Goal: Task Accomplishment & Management: Manage account settings

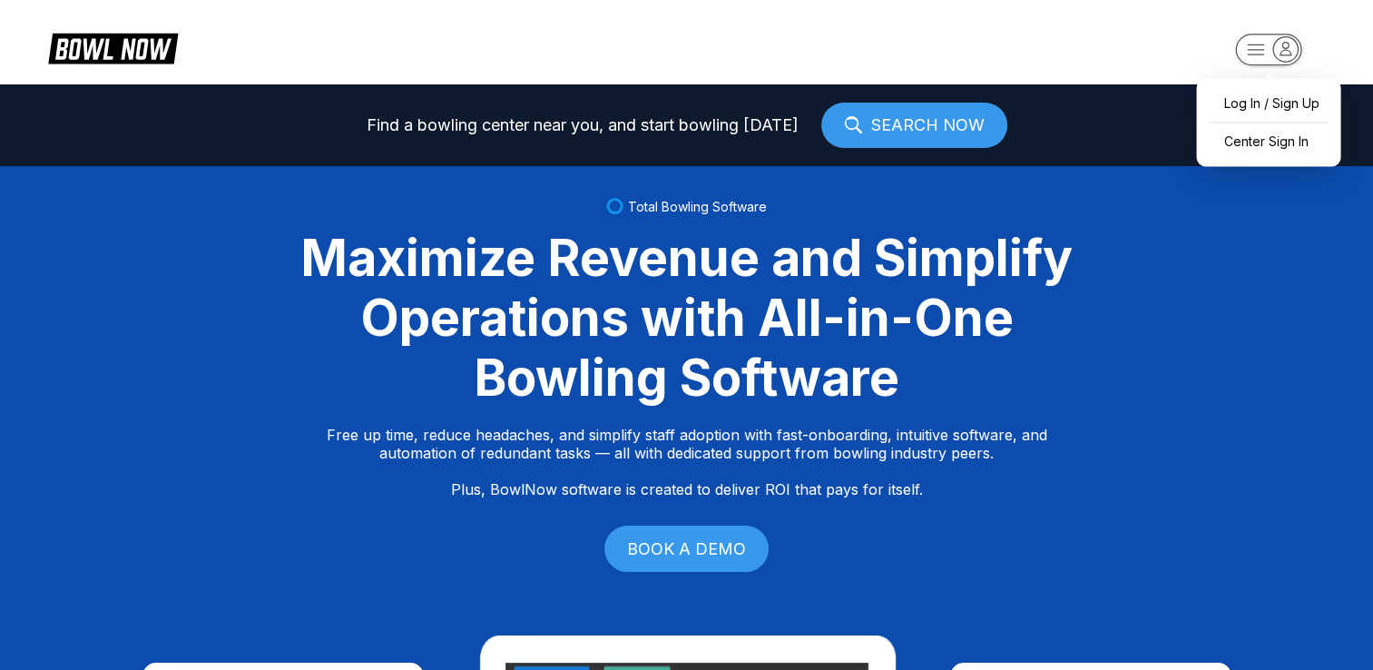
click at [1283, 44] on icon "button" at bounding box center [1269, 51] width 100 height 36
click at [1250, 139] on div "Center Sign In" at bounding box center [1268, 141] width 126 height 32
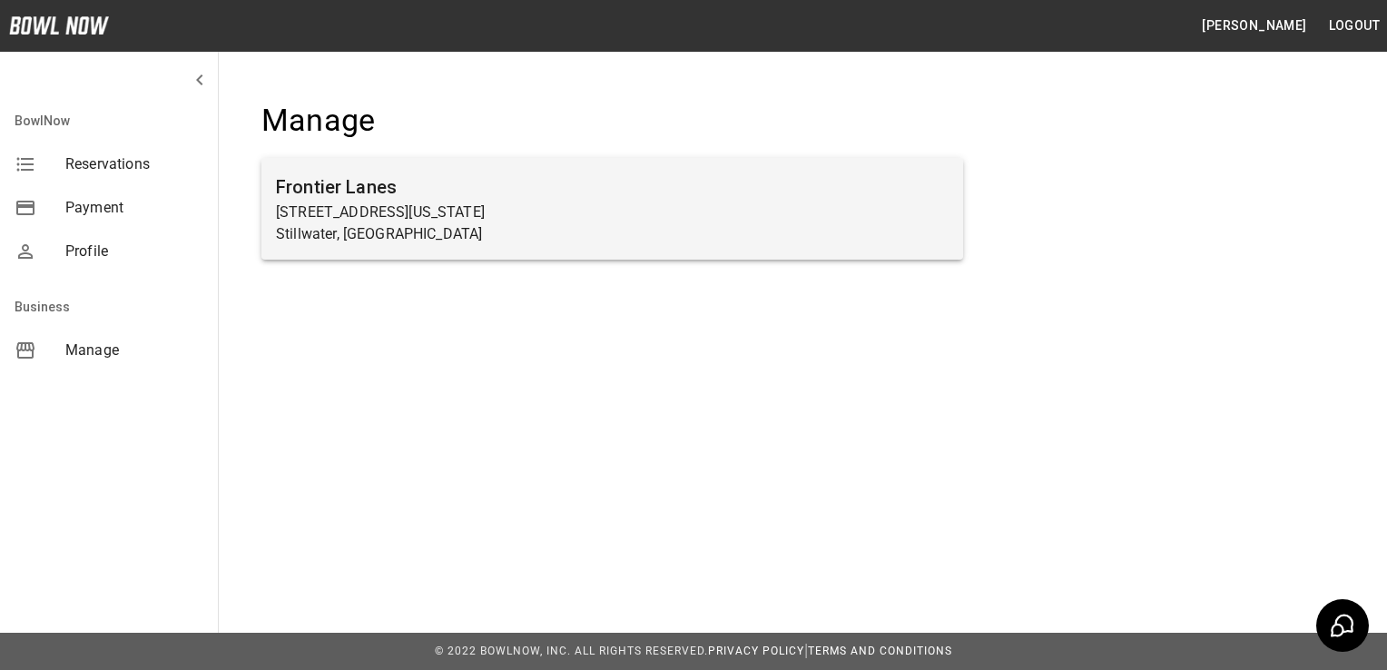
click at [356, 192] on h6 "Frontier Lanes" at bounding box center [612, 186] width 673 height 29
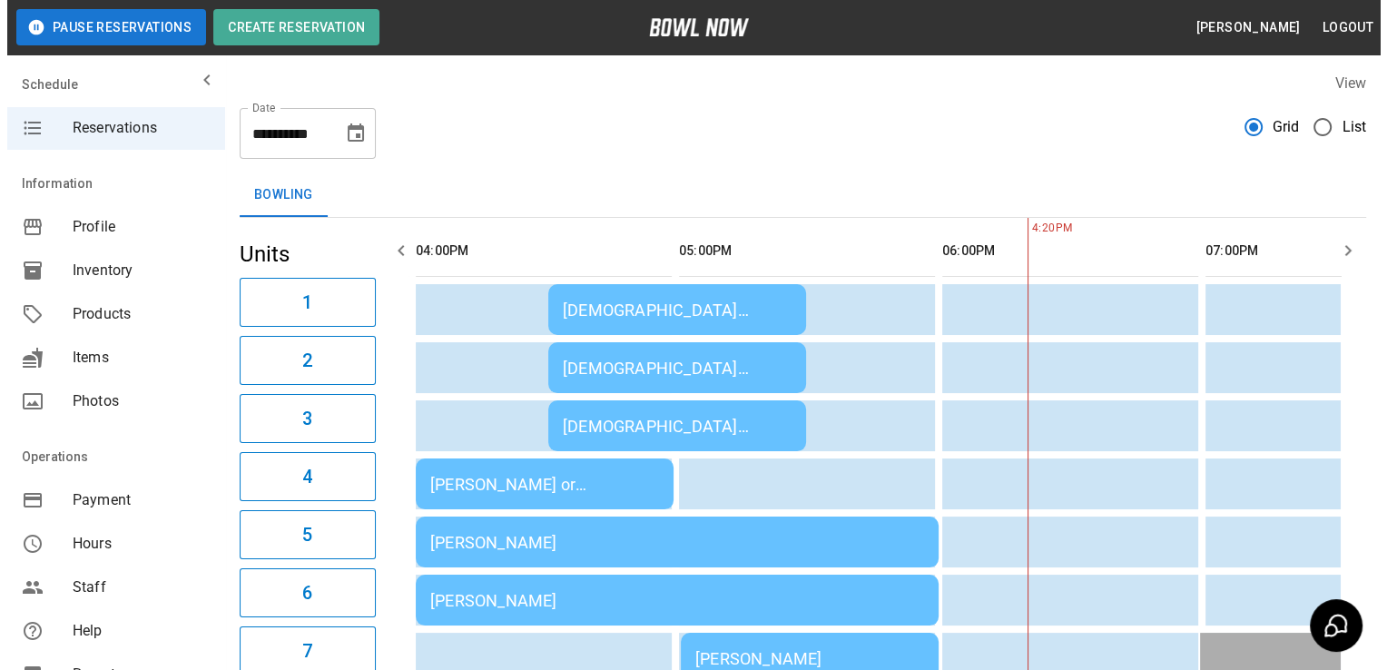
scroll to position [0, 526]
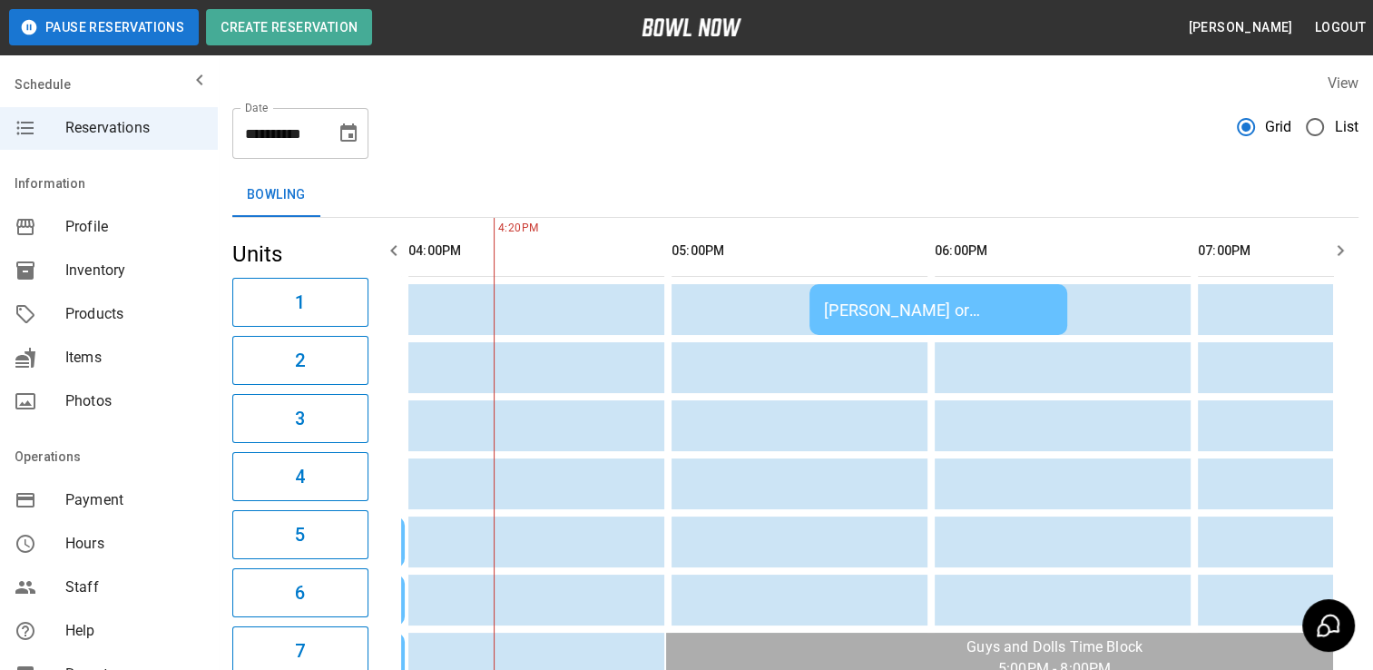
click at [897, 307] on div "Matt or Shelley Schauer" at bounding box center [938, 309] width 229 height 19
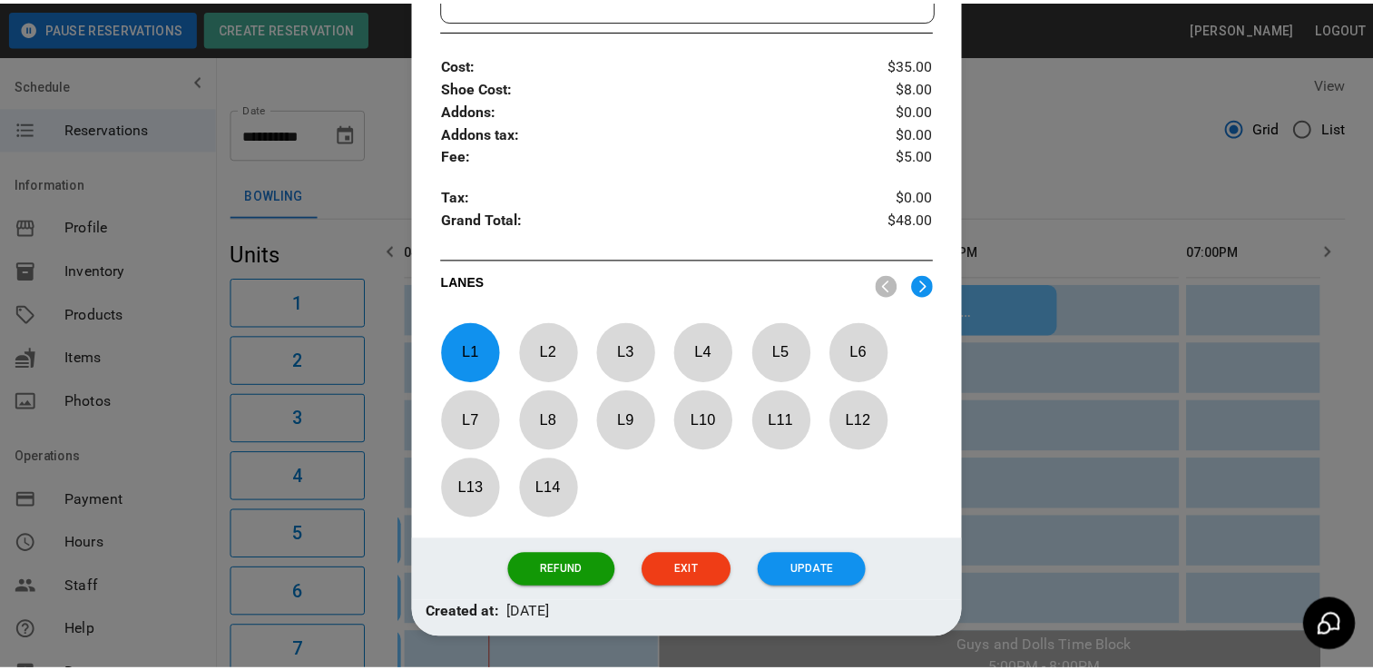
scroll to position [759, 0]
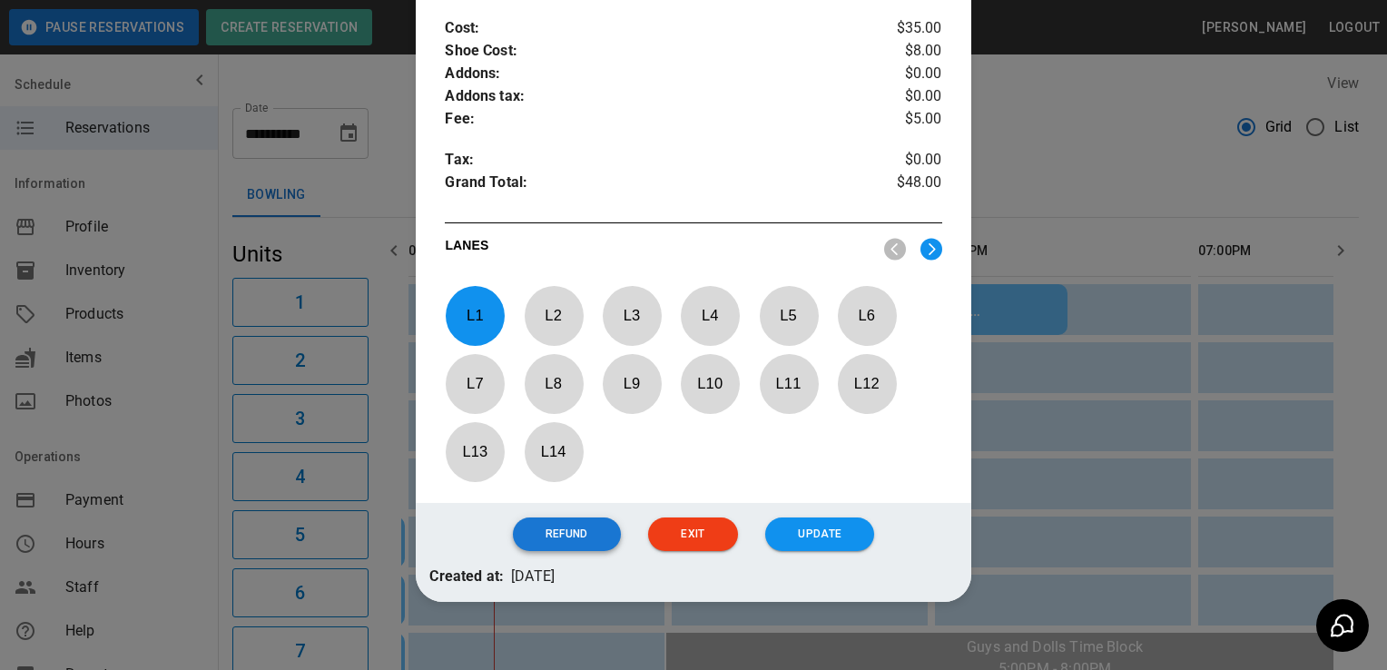
click at [534, 517] on button "Refund" at bounding box center [567, 534] width 108 height 34
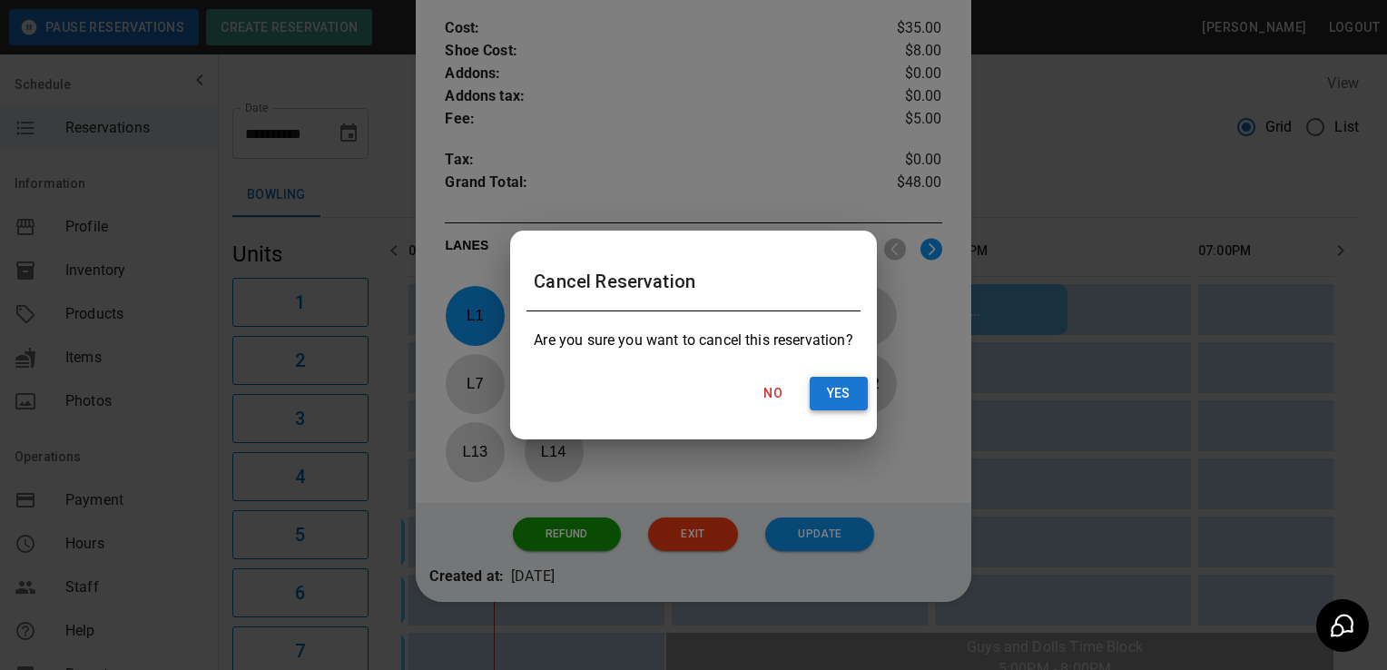
click at [840, 388] on button "Yes" at bounding box center [839, 394] width 58 height 34
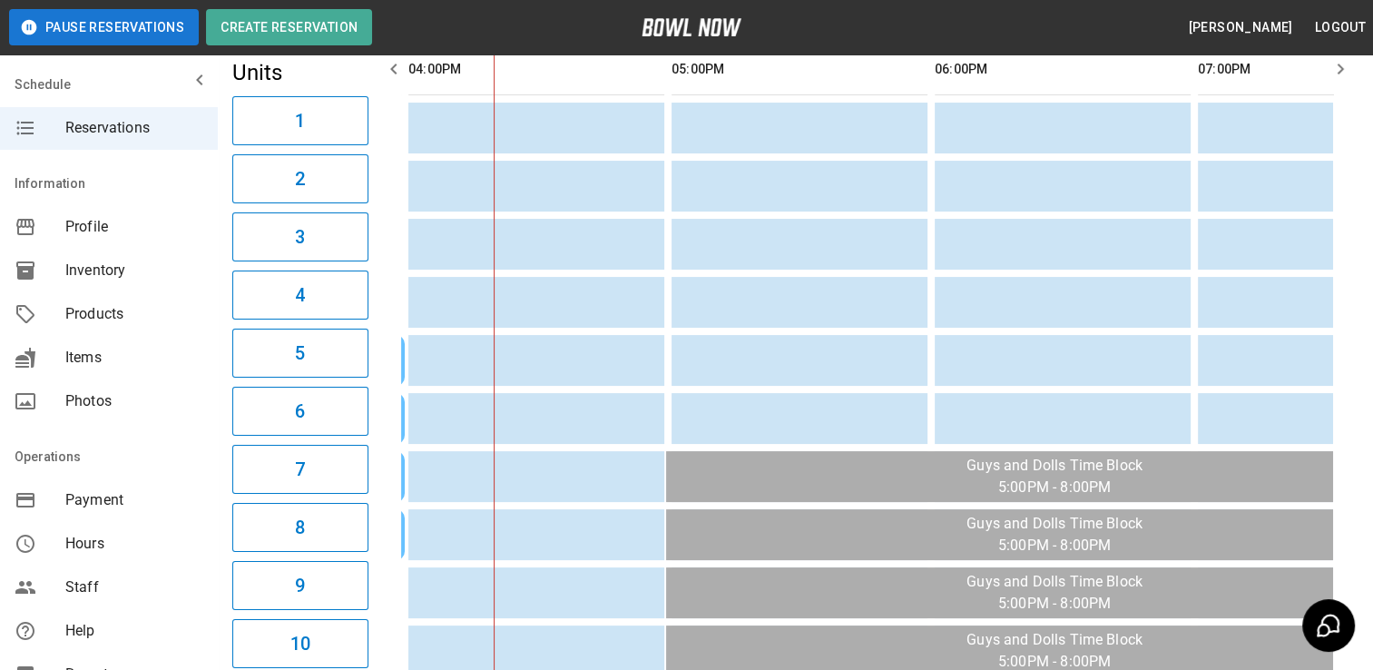
scroll to position [0, 0]
